Goal: Task Accomplishment & Management: Complete application form

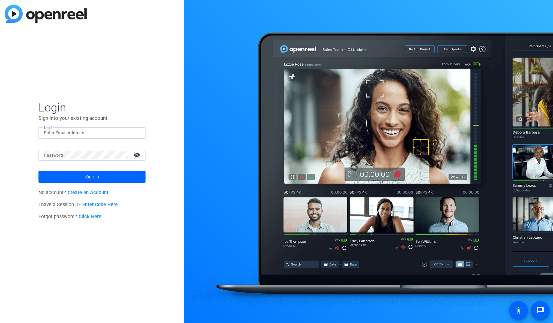
click at [67, 134] on input "Email" at bounding box center [92, 133] width 96 height 8
type input "[EMAIL_ADDRESS][PERSON_NAME][DOMAIN_NAME]"
click at [38, 171] on button "Sign in" at bounding box center [91, 177] width 107 height 12
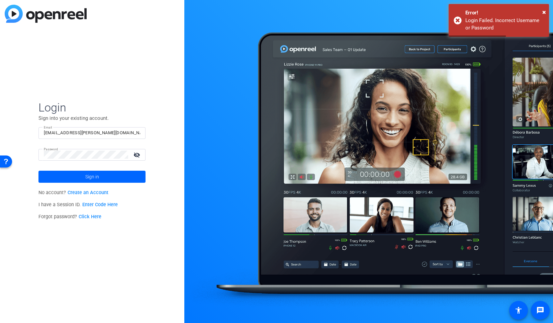
click at [133, 155] on mat-icon "visibility_off" at bounding box center [137, 155] width 16 height 10
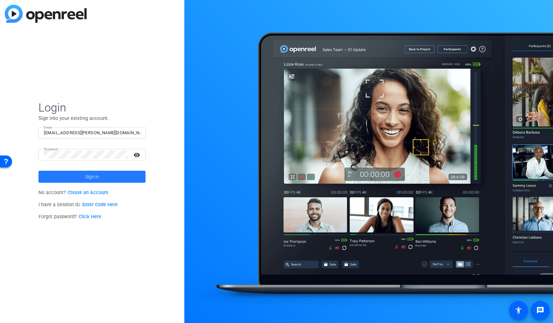
click at [73, 177] on span at bounding box center [91, 177] width 107 height 16
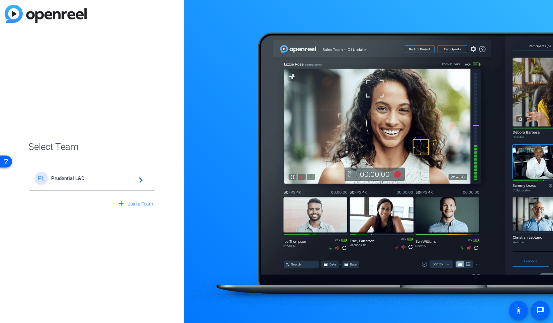
click at [73, 177] on span "Prudential L&D" at bounding box center [93, 178] width 84 height 6
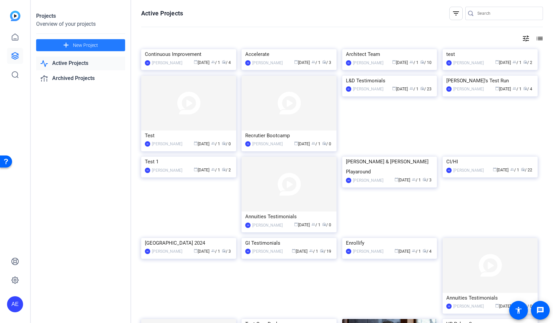
click at [65, 39] on span at bounding box center [80, 45] width 89 height 16
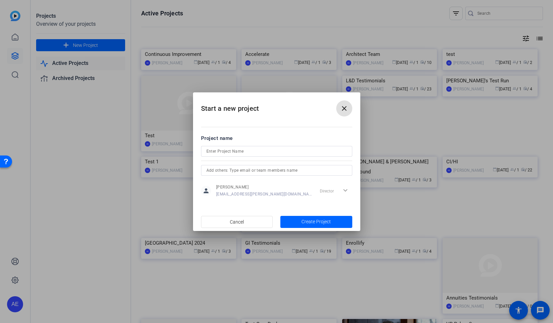
click at [244, 159] on div at bounding box center [276, 160] width 151 height 7
click at [236, 152] on input at bounding box center [276, 151] width 141 height 8
drag, startPoint x: 263, startPoint y: 149, endPoint x: 191, endPoint y: 149, distance: 71.9
click at [191, 149] on div "Start a new project close Project name Fuel Testimoni person [PERSON_NAME] [PER…" at bounding box center [276, 161] width 553 height 323
paste input "brandonhallgoldwinners"
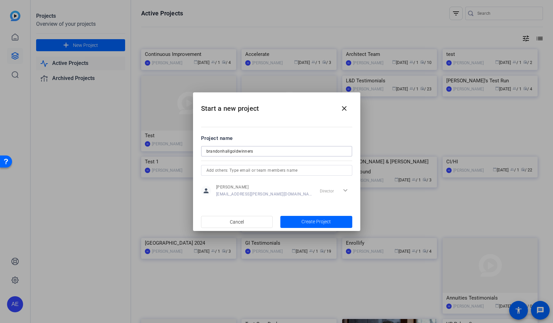
drag, startPoint x: 230, startPoint y: 151, endPoint x: 277, endPoint y: 154, distance: 47.6
click at [277, 154] on input "brandonhallgoldwinners" at bounding box center [276, 151] width 141 height 8
click at [221, 150] on input "brandonhall" at bounding box center [276, 151] width 141 height 8
drag, startPoint x: 208, startPoint y: 151, endPoint x: 199, endPoint y: 150, distance: 9.1
click at [199, 150] on mat-dialog-content "Project name [PERSON_NAME] person [PERSON_NAME] [PERSON_NAME][EMAIL_ADDRESS][PE…" at bounding box center [276, 165] width 167 height 93
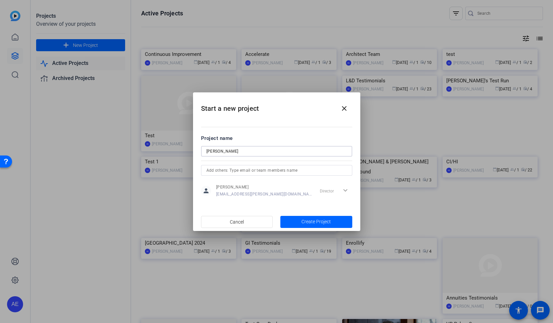
click at [225, 150] on input "[PERSON_NAME]" at bounding box center [276, 151] width 141 height 8
click at [242, 151] on input "[PERSON_NAME]" at bounding box center [276, 151] width 141 height 8
type input "[PERSON_NAME] Videos"
click at [317, 223] on span "Create Project" at bounding box center [315, 221] width 29 height 7
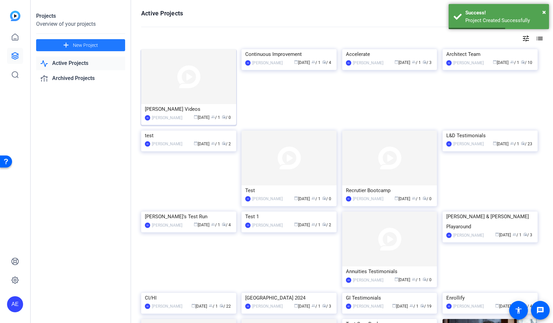
click at [207, 79] on img at bounding box center [188, 76] width 95 height 55
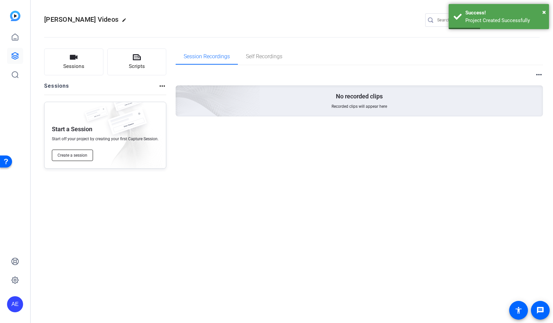
click at [69, 156] on span "Create a session" at bounding box center [73, 155] width 30 height 5
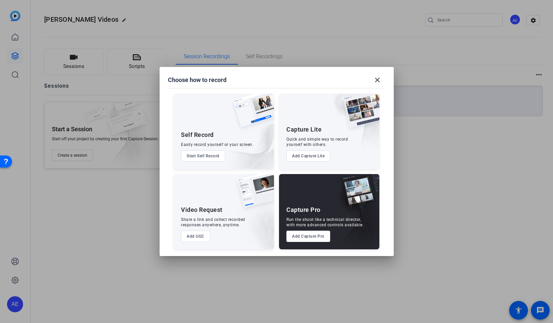
click at [311, 239] on button "Add Capture Pro" at bounding box center [308, 236] width 44 height 11
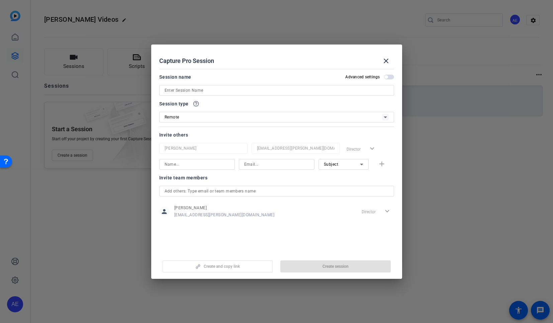
click at [177, 88] on input at bounding box center [277, 90] width 224 height 8
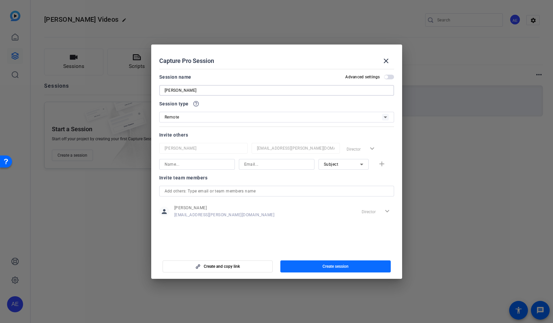
type input "[PERSON_NAME]"
click at [330, 265] on span "Create session" at bounding box center [336, 266] width 26 height 5
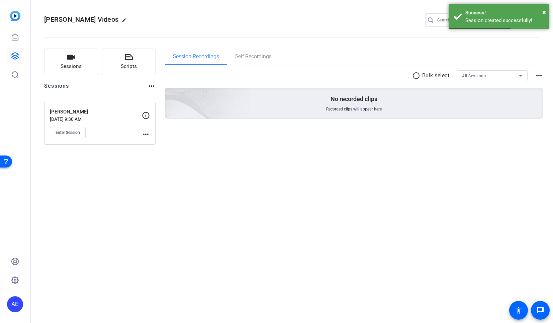
click at [146, 116] on icon at bounding box center [146, 115] width 7 height 7
click at [146, 117] on icon at bounding box center [146, 115] width 8 height 8
click at [144, 132] on mat-icon "more_horiz" at bounding box center [146, 134] width 8 height 8
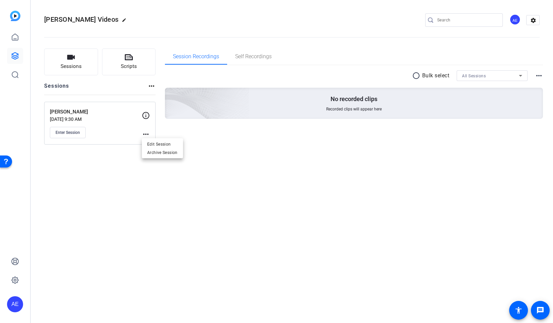
drag, startPoint x: 82, startPoint y: 134, endPoint x: 73, endPoint y: 132, distance: 9.2
click at [82, 134] on div at bounding box center [276, 161] width 553 height 323
click at [73, 132] on span "Enter Session" at bounding box center [68, 132] width 24 height 5
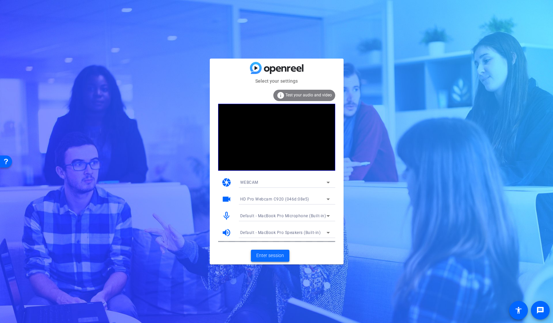
click at [275, 255] on span "Enter session" at bounding box center [270, 255] width 28 height 7
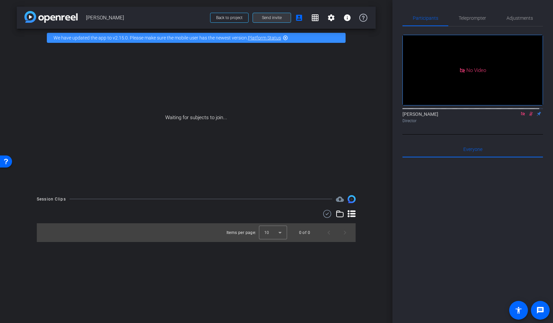
click at [279, 20] on span "Send invite" at bounding box center [272, 17] width 20 height 5
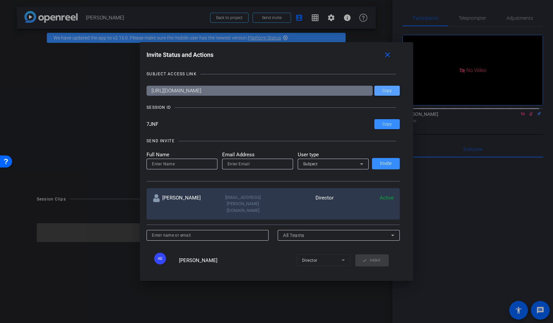
click at [389, 89] on span "Copy" at bounding box center [386, 90] width 9 height 5
click at [393, 91] on span at bounding box center [386, 91] width 25 height 16
click at [230, 165] on input "email" at bounding box center [257, 164] width 60 height 8
paste input "Carolina Forsyth <carolina.forsyth@prudential.com>"
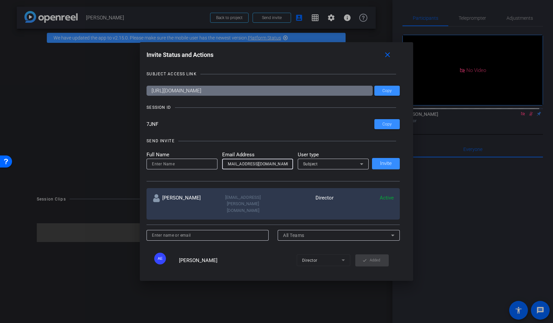
click at [253, 166] on input "Carolina Forsyth <carolina.forsyth@prudential.com>" at bounding box center [257, 164] width 60 height 8
drag, startPoint x: 286, startPoint y: 165, endPoint x: 292, endPoint y: 168, distance: 6.4
click at [286, 166] on div "Carolina Forsyth <carolina.forsyth@prudential.com>" at bounding box center [257, 164] width 71 height 11
drag, startPoint x: 259, startPoint y: 165, endPoint x: 218, endPoint y: 163, distance: 41.2
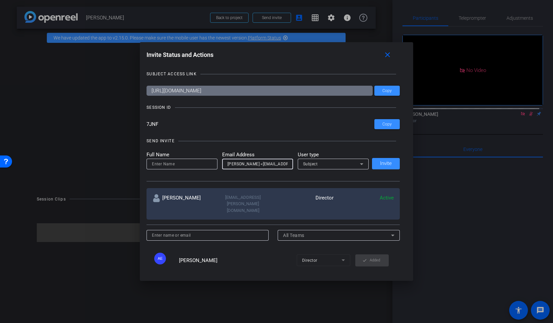
click at [218, 163] on form "Full Name Email Address Carolina Forsyth <carolina.forsyth@prudential.com> User…" at bounding box center [258, 160] width 222 height 18
drag, startPoint x: 285, startPoint y: 164, endPoint x: 296, endPoint y: 167, distance: 10.8
click at [296, 167] on form "Full Name Email Address carolina.forsyth@prudential.com> User type Subject" at bounding box center [258, 160] width 222 height 18
type input "carolina.forsyth@prudential.com"
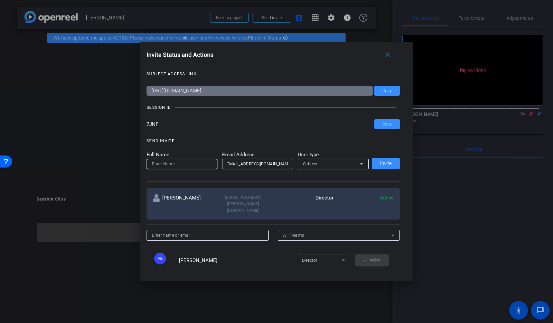
scroll to position [0, 0]
click at [191, 162] on input at bounding box center [182, 164] width 60 height 8
paste input "Carolina Forsyth <"
type input "Carolina Forsyth"
click at [327, 164] on div "Subject" at bounding box center [331, 164] width 57 height 8
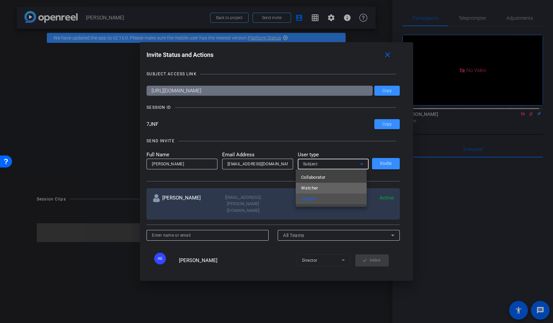
click at [317, 186] on span "Watcher" at bounding box center [309, 188] width 17 height 8
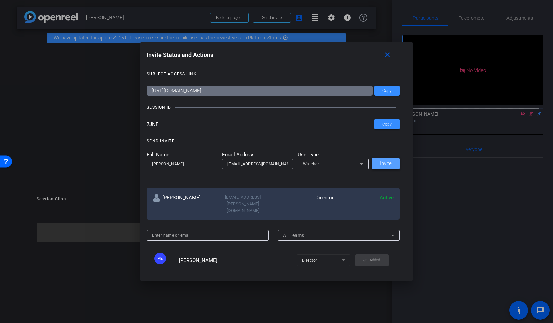
click at [394, 164] on span at bounding box center [386, 164] width 28 height 16
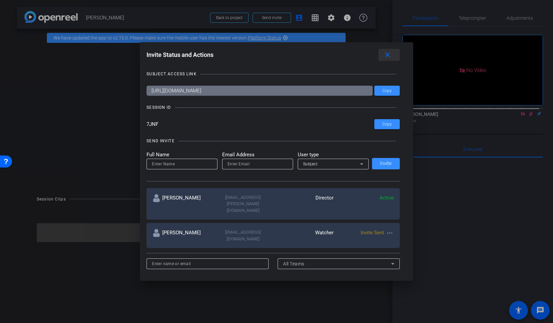
click at [388, 57] on mat-icon "close" at bounding box center [387, 55] width 8 height 8
